Goal: Transaction & Acquisition: Purchase product/service

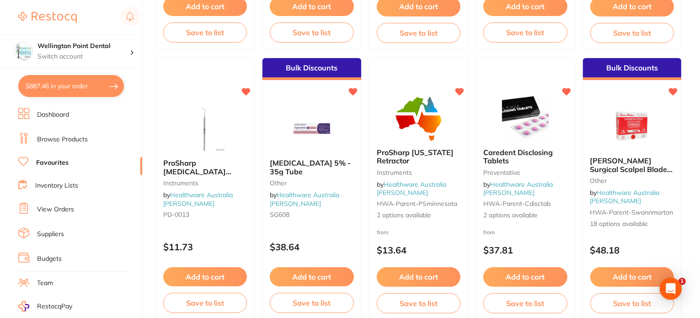
scroll to position [274, 0]
click at [90, 86] on button "$887.46 in your order" at bounding box center [71, 86] width 106 height 22
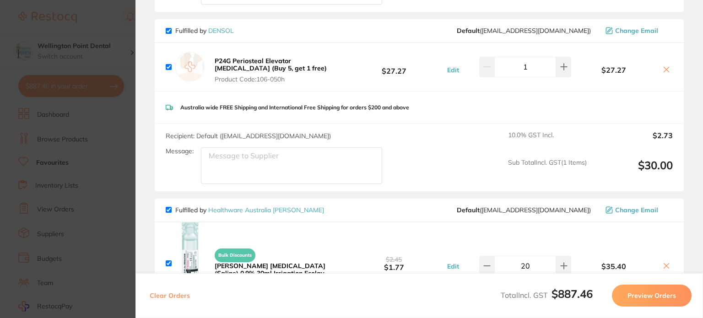
scroll to position [615, 0]
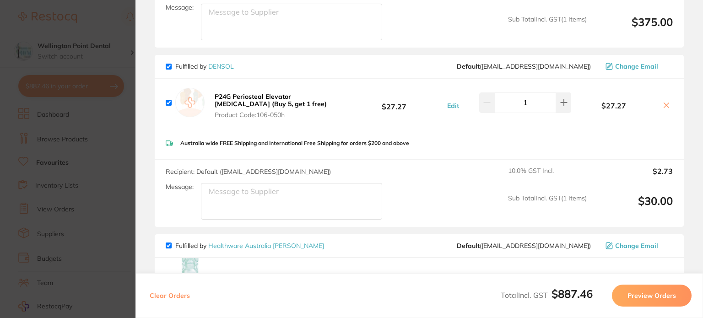
click at [61, 102] on section "Update RRP Set your pre negotiated price for this item. Item Agreed RRP (excl. …" at bounding box center [351, 159] width 703 height 318
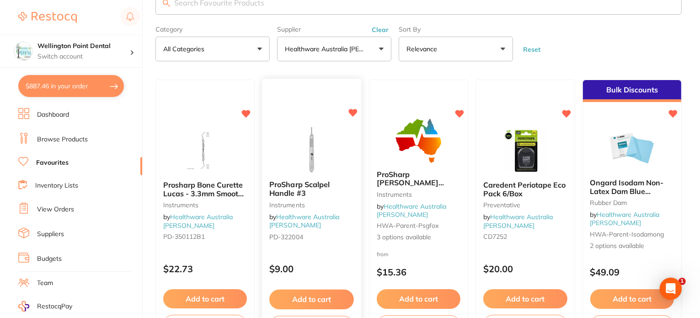
scroll to position [0, 0]
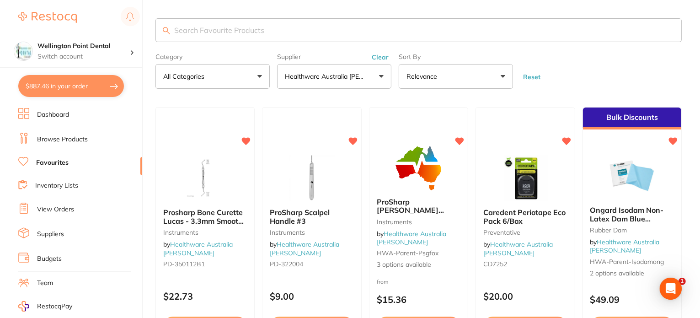
click at [271, 30] on input "search" at bounding box center [419, 30] width 527 height 24
paste input "ProSharp [PERSON_NAME] Forceps Serrated 130mm Straight"
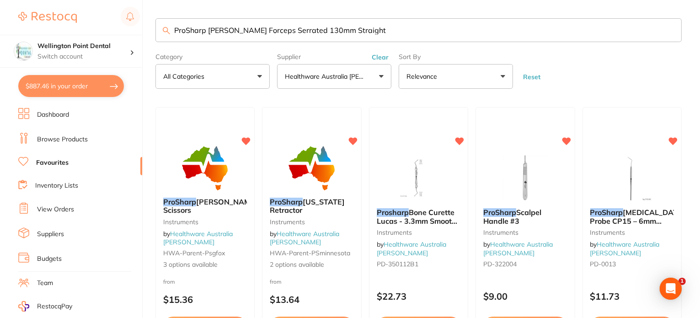
drag, startPoint x: 381, startPoint y: 33, endPoint x: 22, endPoint y: -5, distance: 360.2
click at [22, 0] on html "$887.46 Wellington Point Dental Switch account Wellington Point Dental The Dent…" at bounding box center [350, 159] width 700 height 318
paste input "IRIS Scissors TC 11.5cm - Curved"
type input "ProSharp IRIS Scissors TC 11.5cm - Curved"
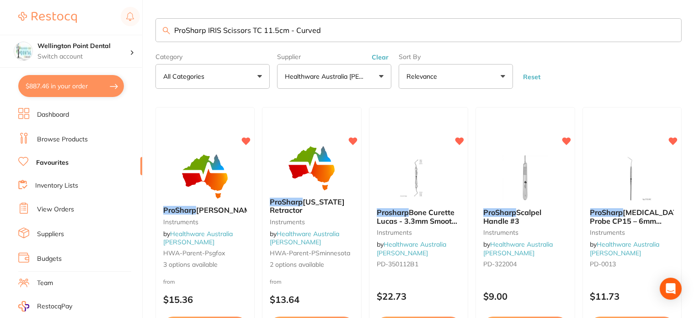
click at [346, 32] on input "ProSharp IRIS Scissors TC 11.5cm - Curved" at bounding box center [419, 30] width 527 height 24
click at [326, 30] on input "ProSharp IRIS Scissors TC 11.5cm - Curved" at bounding box center [419, 30] width 527 height 24
click at [348, 32] on input "ProSharp IRIS Scissors TC 11.5cm - Curved" at bounding box center [419, 30] width 527 height 24
click at [66, 76] on button "$887.46 in your order" at bounding box center [71, 86] width 106 height 22
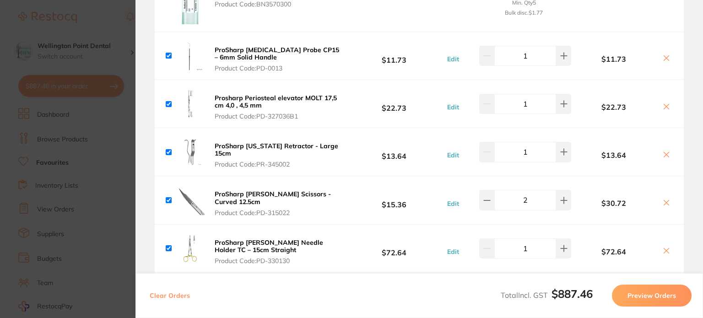
scroll to position [935, 0]
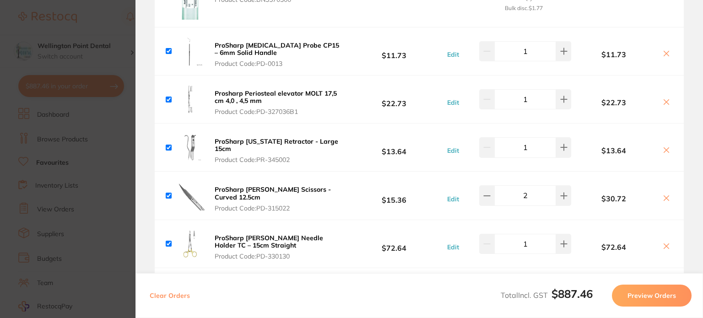
click at [219, 185] on b "ProSharp [PERSON_NAME] Scissors - Curved 12.5cm" at bounding box center [273, 193] width 116 height 16
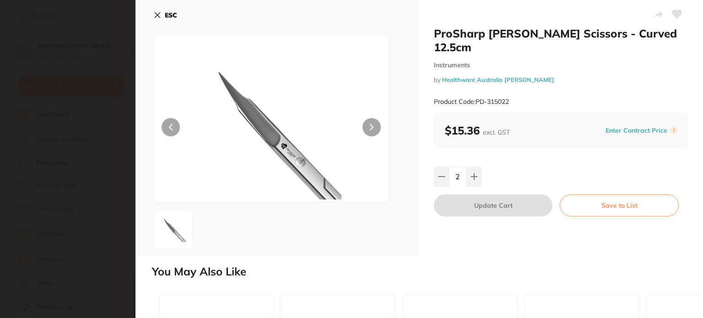
scroll to position [0, 0]
click at [381, 135] on div at bounding box center [271, 118] width 235 height 168
click at [372, 128] on button at bounding box center [371, 127] width 18 height 18
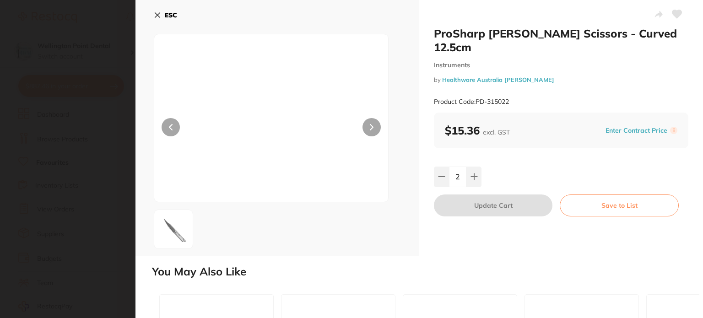
click at [368, 123] on button at bounding box center [371, 127] width 18 height 18
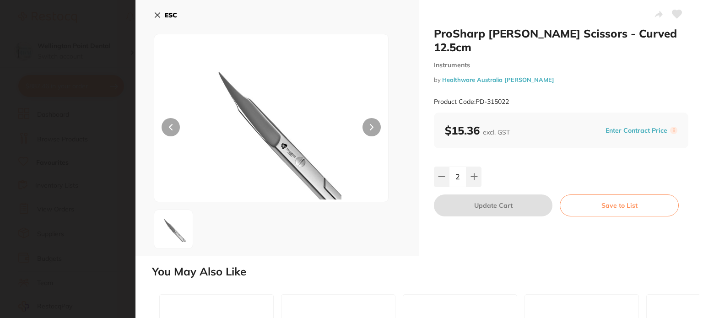
click at [168, 121] on button at bounding box center [170, 127] width 18 height 18
click at [46, 148] on section "ProSharp [PERSON_NAME] Scissors - Curved 12.5cm Instruments by Healthware Austr…" at bounding box center [351, 159] width 703 height 318
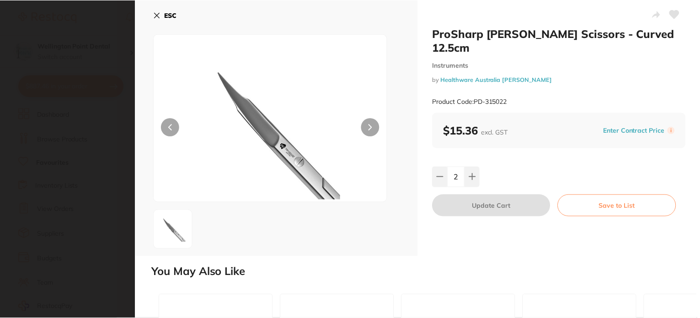
scroll to position [2, 0]
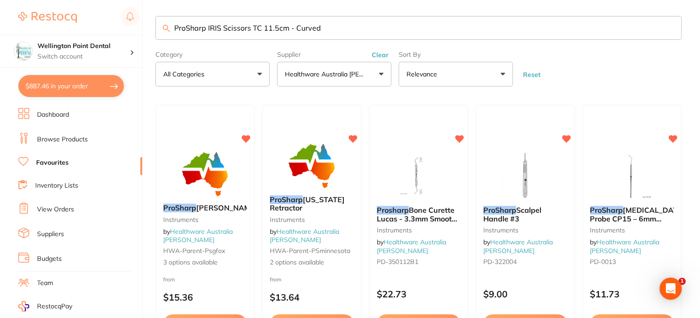
click at [75, 76] on button "$887.46 in your order" at bounding box center [71, 86] width 106 height 22
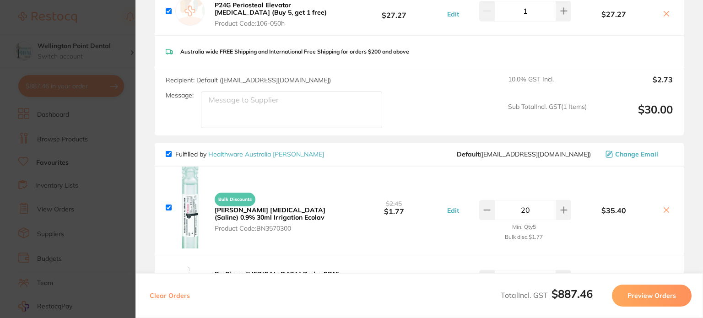
scroll to position [569, 0]
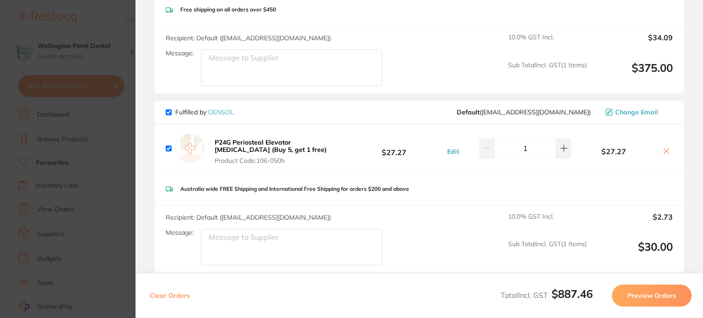
click at [119, 174] on section "Update RRP Set your pre negotiated price for this item. Item Agreed RRP (excl. …" at bounding box center [351, 159] width 703 height 318
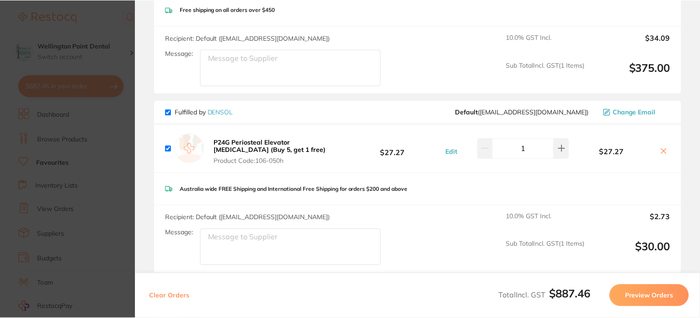
scroll to position [2, 0]
